Goal: Book appointment/travel/reservation

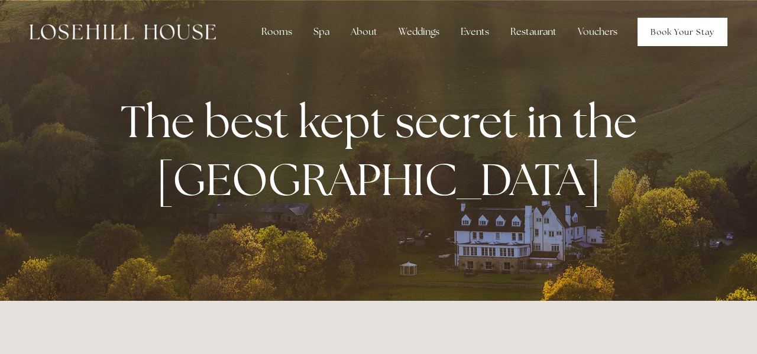
click at [688, 24] on link "Book Your Stay" at bounding box center [683, 32] width 90 height 28
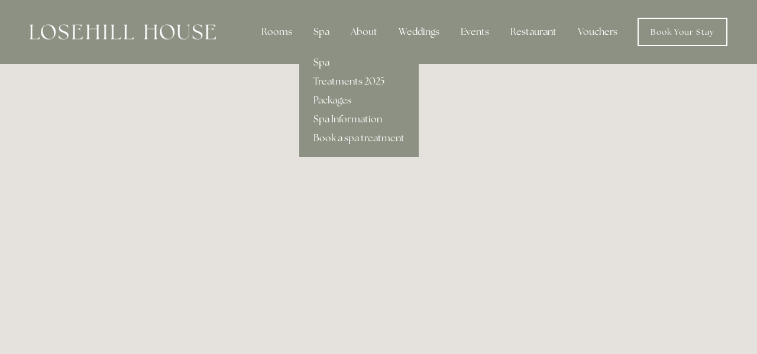
click at [327, 67] on link "Spa" at bounding box center [358, 62] width 119 height 19
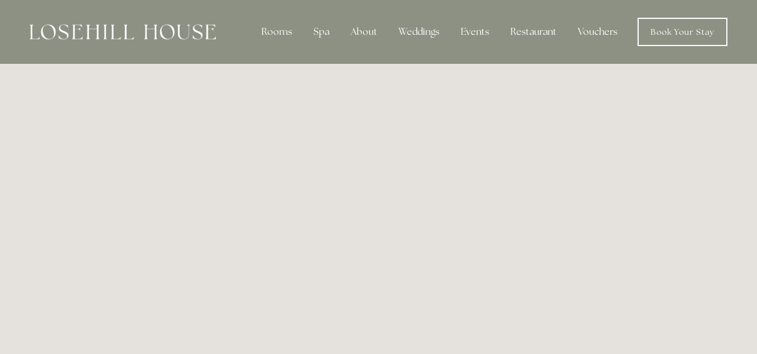
click at [111, 30] on img at bounding box center [123, 31] width 186 height 15
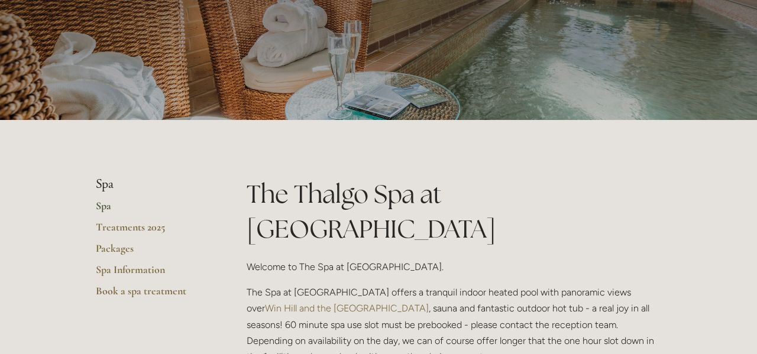
scroll to position [111, 0]
click at [318, 259] on p "Welcome to The Spa at Losehill House." at bounding box center [454, 267] width 415 height 16
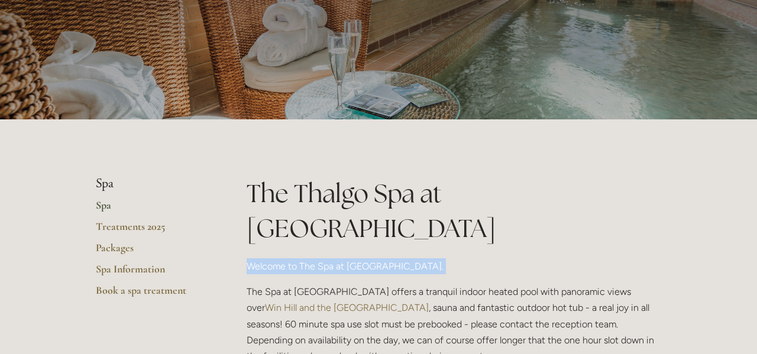
click at [318, 259] on p "Welcome to The Spa at Losehill House." at bounding box center [454, 267] width 415 height 16
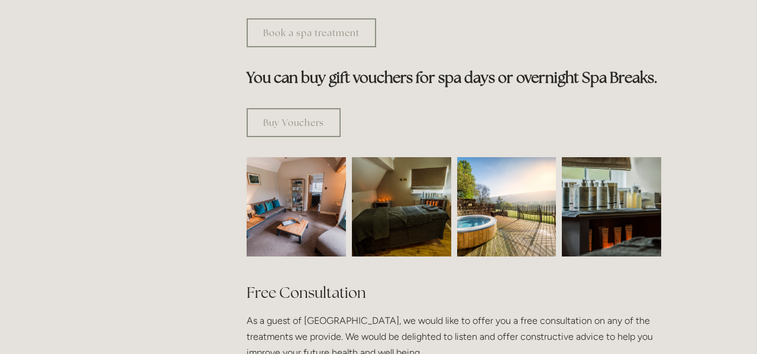
scroll to position [676, 0]
click at [290, 173] on img at bounding box center [296, 206] width 149 height 99
click at [412, 312] on p "As a guest of Losehill House, we would like to offer you a free consultation on…" at bounding box center [454, 336] width 415 height 49
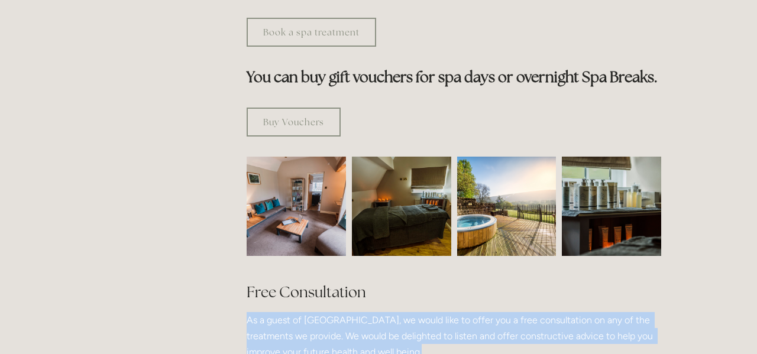
click at [412, 312] on p "As a guest of Losehill House, we would like to offer you a free consultation on…" at bounding box center [454, 336] width 415 height 49
click at [357, 312] on p "As a guest of Losehill House, we would like to offer you a free consultation on…" at bounding box center [454, 336] width 415 height 49
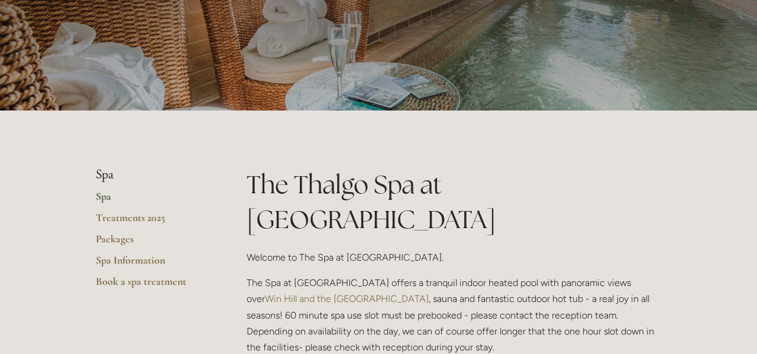
scroll to position [0, 0]
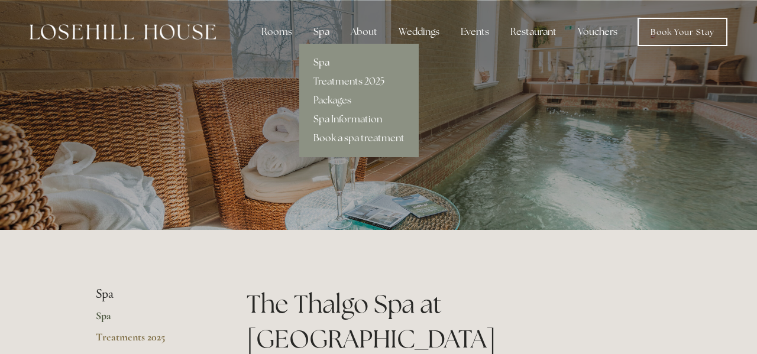
click at [342, 138] on link "Book a spa treatment" at bounding box center [358, 138] width 119 height 19
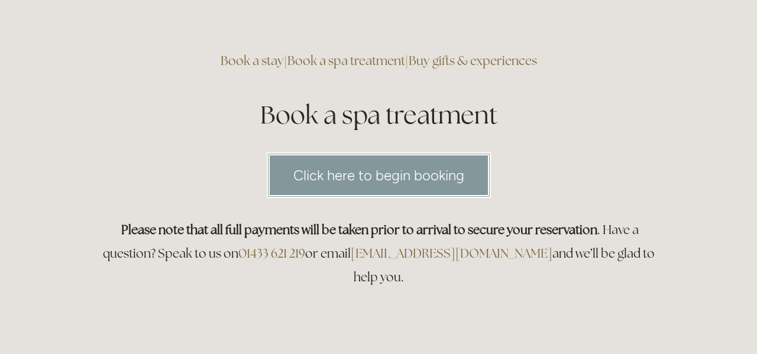
scroll to position [70, 0]
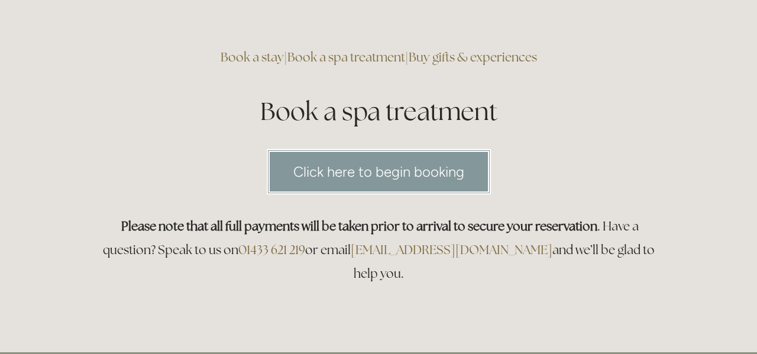
click at [212, 228] on strong "Please note that all full payments will be taken prior to arrival to secure you…" at bounding box center [359, 226] width 476 height 16
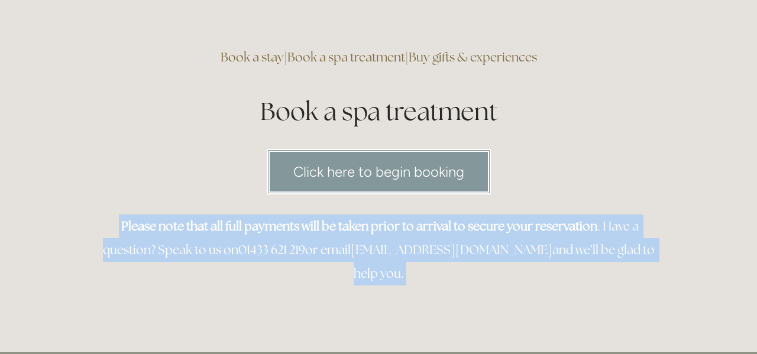
click at [212, 228] on strong "Please note that all full payments will be taken prior to arrival to secure you…" at bounding box center [359, 226] width 476 height 16
click at [189, 206] on div "Please note that all full payments will be taken prior to arrival to secure you…" at bounding box center [379, 250] width 586 height 91
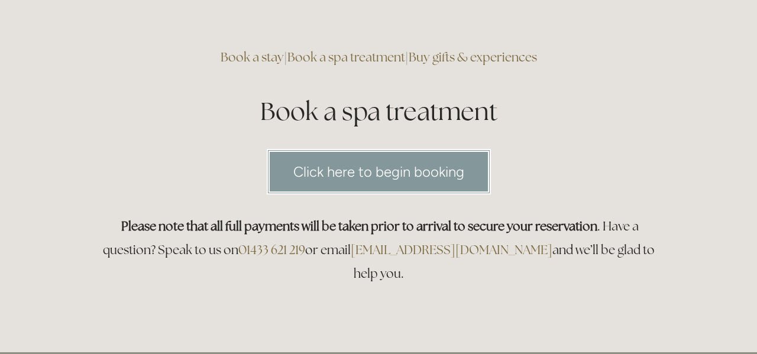
scroll to position [0, 0]
